Goal: Transaction & Acquisition: Purchase product/service

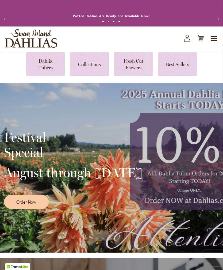
click at [45, 71] on link at bounding box center [45, 64] width 39 height 24
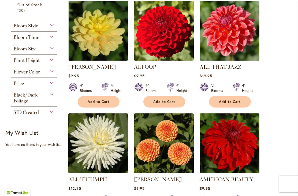
scroll to position [267, 0]
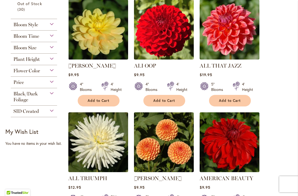
click at [49, 73] on div "Flower Color" at bounding box center [34, 69] width 46 height 9
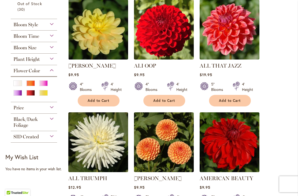
click at [44, 86] on div "Pink" at bounding box center [43, 83] width 9 height 6
click at [18, 85] on div "White/Cream" at bounding box center [17, 83] width 9 height 6
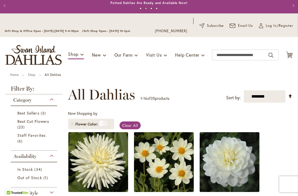
scroll to position [13, 0]
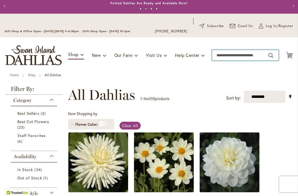
click at [220, 54] on input "Search" at bounding box center [245, 55] width 67 height 11
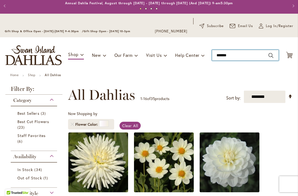
type input "********"
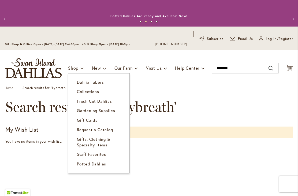
click at [95, 79] on link "Dahlia Tubers" at bounding box center [98, 81] width 61 height 9
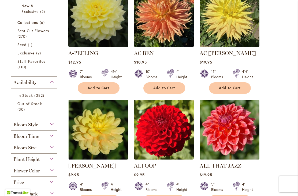
scroll to position [170, 0]
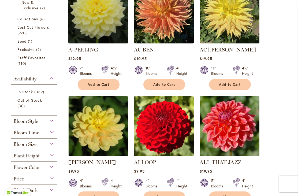
click at [50, 146] on div "Bloom Size" at bounding box center [34, 142] width 46 height 9
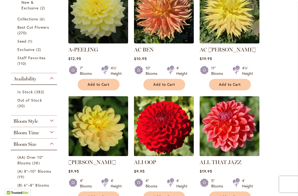
scroll to position [310, 0]
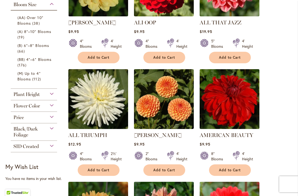
click at [43, 33] on span "(A) 8"–10" Blooms" at bounding box center [34, 31] width 34 height 5
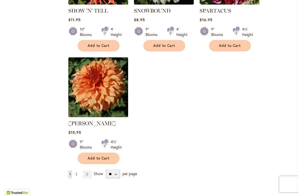
scroll to position [677, 0]
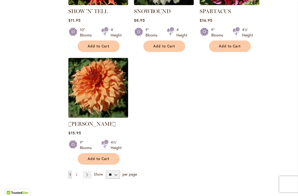
click at [74, 171] on link "Page 2" at bounding box center [76, 175] width 4 height 8
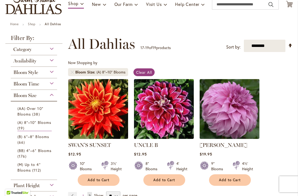
scroll to position [62, 0]
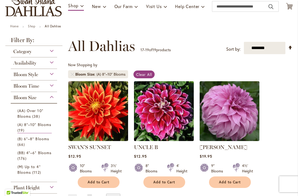
click at [47, 128] on link "(A) 8"–10" Blooms 19 items" at bounding box center [34, 128] width 34 height 12
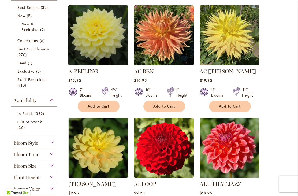
scroll to position [152, 0]
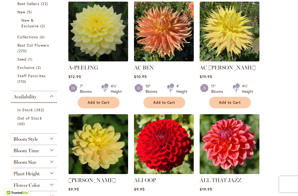
click at [53, 165] on div "Bloom Size" at bounding box center [34, 160] width 46 height 9
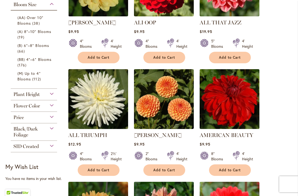
click at [45, 48] on span "(B) 6"–8" Blooms" at bounding box center [33, 45] width 32 height 5
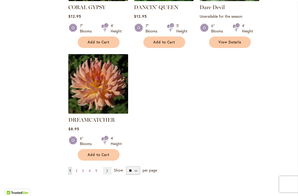
scroll to position [667, 0]
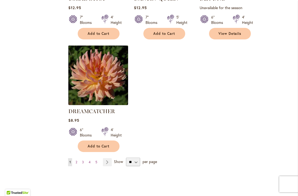
click at [107, 158] on link "Page Next" at bounding box center [107, 162] width 9 height 8
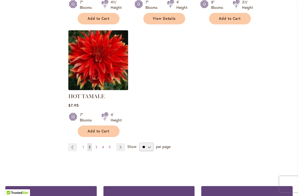
scroll to position [712, 0]
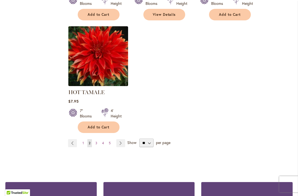
click at [92, 144] on ul "Page Previous Page 1 You're currently reading page 2 Page 3 Page 4 Page 5 Page …" at bounding box center [97, 143] width 59 height 8
click at [121, 146] on link "Page Next" at bounding box center [120, 143] width 9 height 8
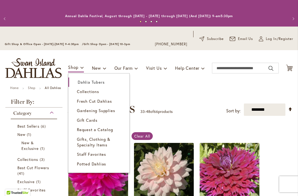
click at [95, 82] on span "Dahlia Tubers" at bounding box center [91, 81] width 27 height 5
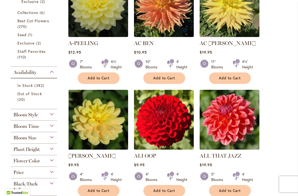
scroll to position [177, 0]
click at [30, 115] on span "Bloom Style" at bounding box center [25, 115] width 25 height 6
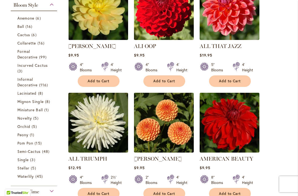
click at [24, 28] on span "Ball" at bounding box center [20, 26] width 7 height 5
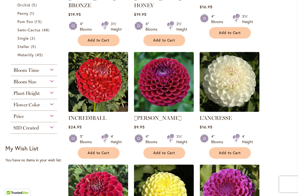
scroll to position [331, 0]
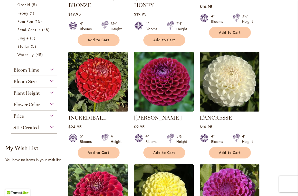
click at [259, 164] on img at bounding box center [229, 194] width 60 height 60
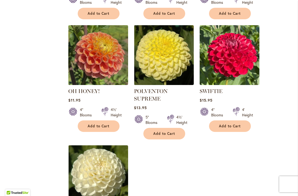
scroll to position [582, 0]
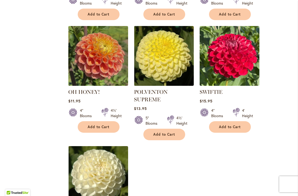
click at [110, 48] on img at bounding box center [98, 56] width 60 height 60
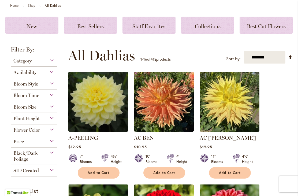
scroll to position [82, 0]
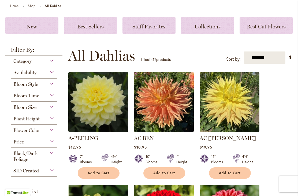
click at [54, 85] on div "Bloom Style" at bounding box center [34, 82] width 46 height 9
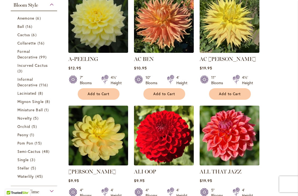
click at [38, 20] on span "6 items" at bounding box center [39, 18] width 6 height 6
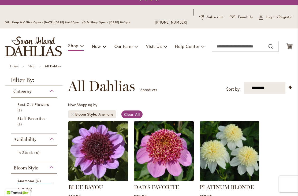
scroll to position [20, 0]
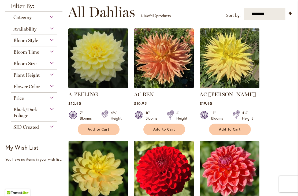
scroll to position [126, 0]
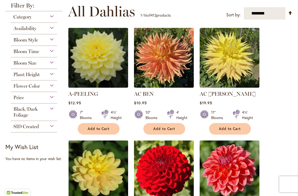
click at [52, 42] on div "Bloom Style" at bounding box center [34, 38] width 46 height 9
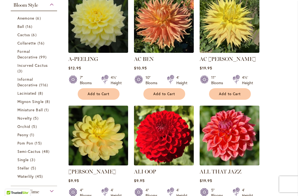
click at [39, 43] on span "16 items" at bounding box center [41, 43] width 8 height 6
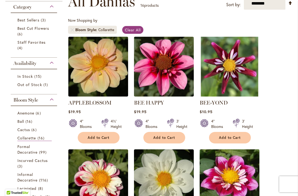
scroll to position [106, 0]
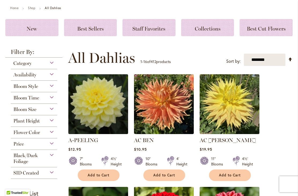
scroll to position [80, 0]
click at [55, 88] on div "Bloom Style" at bounding box center [34, 85] width 46 height 9
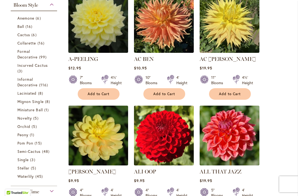
click at [33, 104] on span "Mignon Single" at bounding box center [30, 101] width 26 height 5
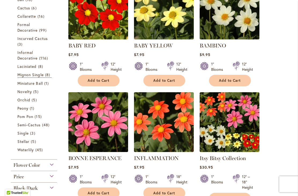
scroll to position [162, 0]
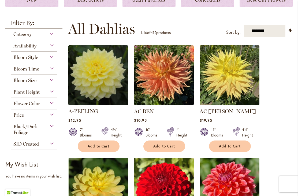
scroll to position [110, 0]
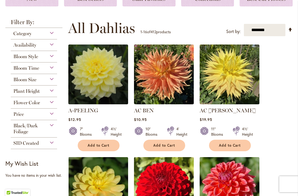
click at [54, 58] on div "Bloom Style" at bounding box center [34, 55] width 46 height 9
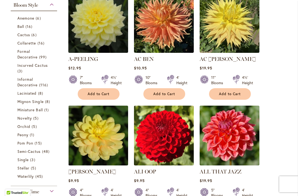
click at [35, 121] on span "5 items" at bounding box center [36, 118] width 6 height 6
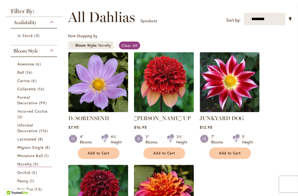
scroll to position [90, 0]
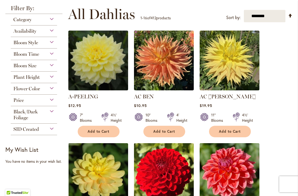
scroll to position [124, 0]
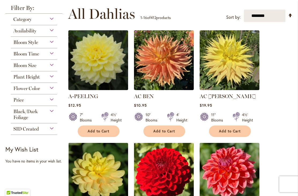
click at [51, 91] on div "Flower Color" at bounding box center [34, 87] width 46 height 9
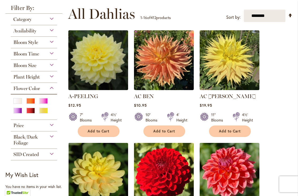
click at [46, 111] on div "Yellow" at bounding box center [43, 111] width 9 height 6
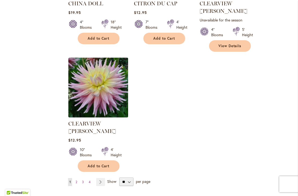
scroll to position [657, 0]
click at [100, 178] on link "Page Next" at bounding box center [100, 182] width 9 height 8
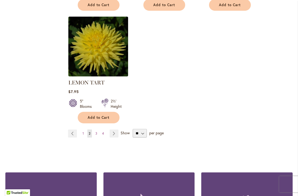
scroll to position [698, 0]
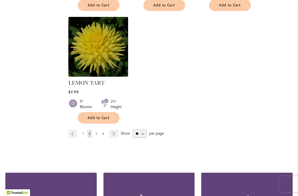
click at [96, 134] on span "3" at bounding box center [96, 133] width 2 height 4
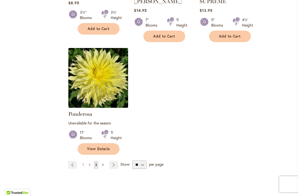
scroll to position [685, 0]
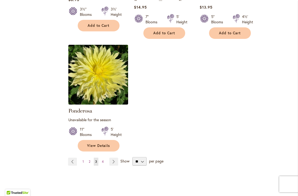
click at [104, 157] on link "Page 4" at bounding box center [102, 161] width 5 height 8
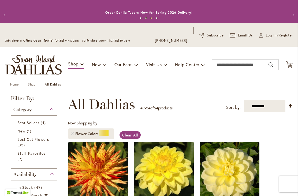
scroll to position [3, 0]
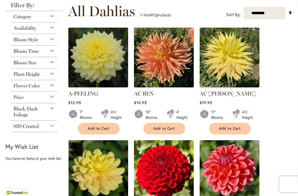
scroll to position [124, 0]
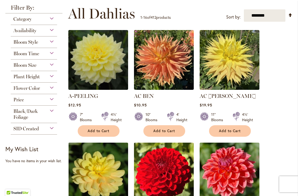
click at [55, 91] on div "Flower Color" at bounding box center [34, 86] width 46 height 9
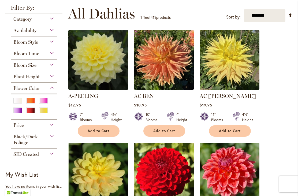
click at [18, 103] on div "White/Cream" at bounding box center [17, 101] width 9 height 6
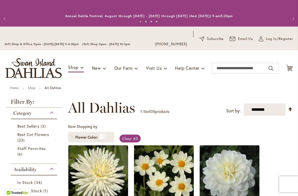
click at [288, 109] on link "Set Descending Direction" at bounding box center [290, 109] width 5 height 6
click at [270, 108] on select "**********" at bounding box center [265, 109] width 42 height 12
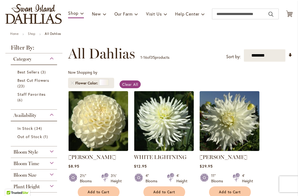
scroll to position [49, 0]
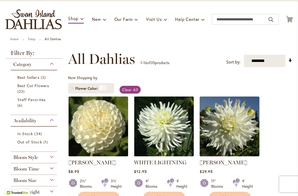
click at [264, 60] on select "**********" at bounding box center [265, 61] width 42 height 12
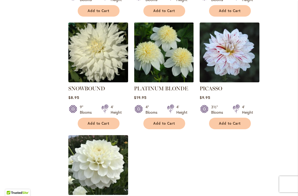
scroll to position [577, 0]
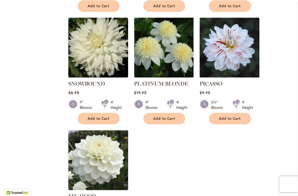
click at [167, 61] on img at bounding box center [164, 48] width 60 height 60
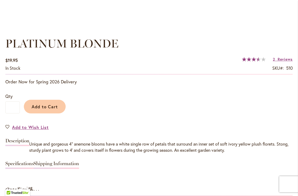
scroll to position [374, 0]
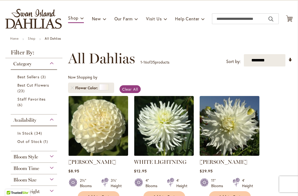
scroll to position [49, 0]
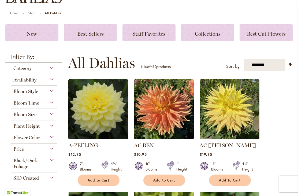
scroll to position [76, 0]
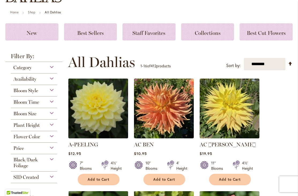
click at [55, 103] on div "Bloom Time" at bounding box center [34, 100] width 46 height 9
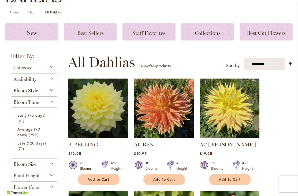
click at [39, 119] on link "Early (75 days) 41 items" at bounding box center [34, 117] width 34 height 11
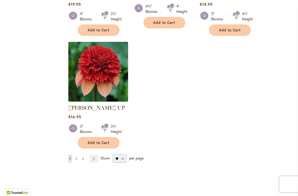
scroll to position [679, 0]
click at [76, 156] on span "2" at bounding box center [77, 158] width 2 height 4
